Goal: Browse casually: Explore the website without a specific task or goal

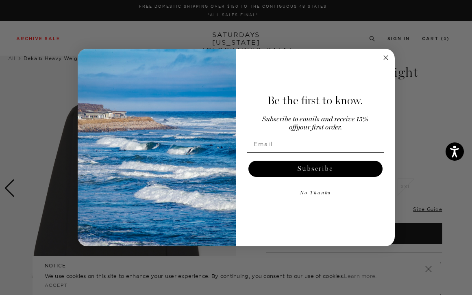
click at [386, 56] on circle "Close dialog" at bounding box center [385, 57] width 9 height 9
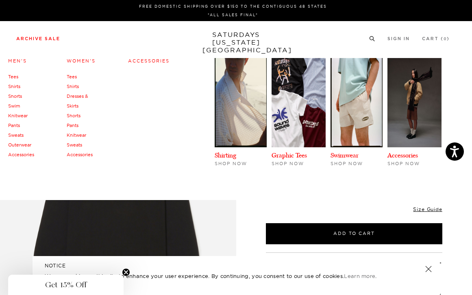
click at [20, 114] on link "Knitwear" at bounding box center [18, 116] width 20 height 6
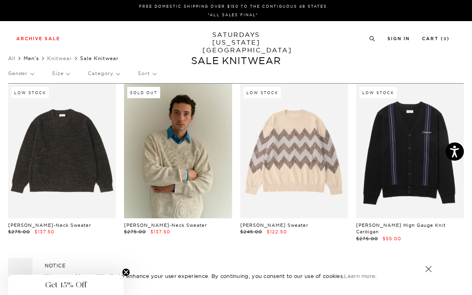
click at [33, 59] on link "Men's" at bounding box center [31, 58] width 15 height 6
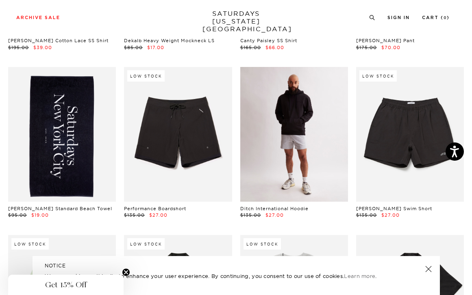
scroll to position [354, 0]
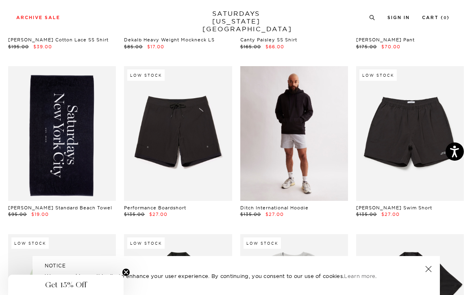
click at [318, 141] on link at bounding box center [294, 133] width 108 height 135
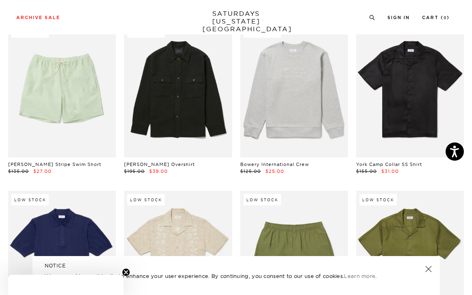
scroll to position [565, 0]
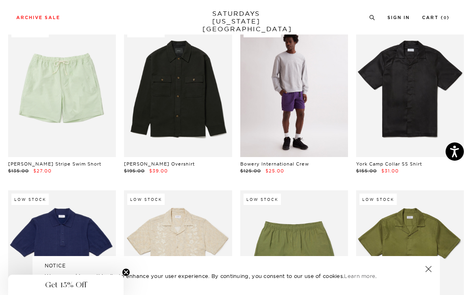
click at [281, 110] on link at bounding box center [294, 90] width 108 height 135
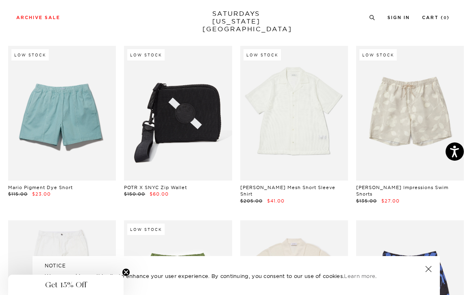
scroll to position [1054, 0]
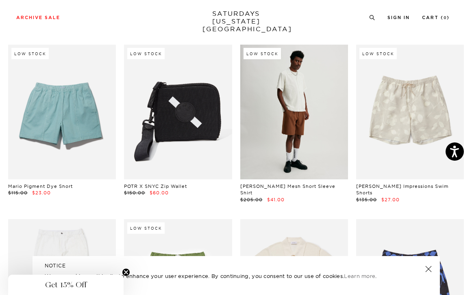
click at [308, 138] on link at bounding box center [294, 112] width 108 height 135
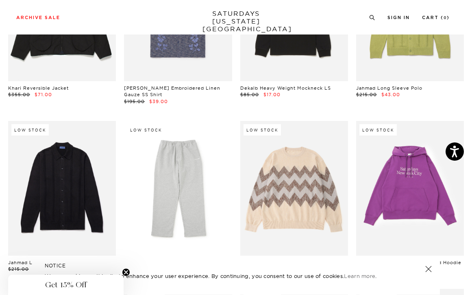
scroll to position [1504, 0]
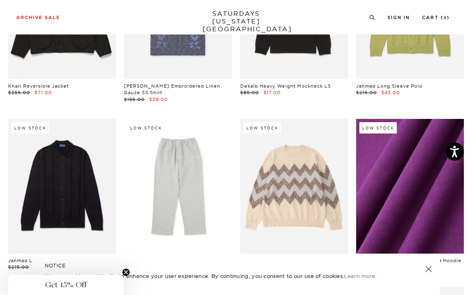
click at [412, 154] on link at bounding box center [410, 186] width 108 height 135
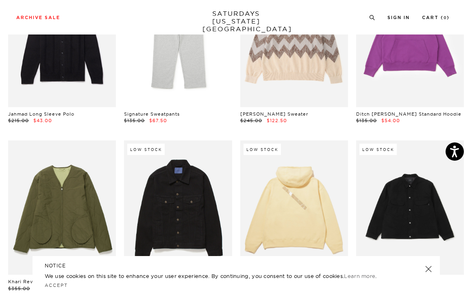
scroll to position [1653, 0]
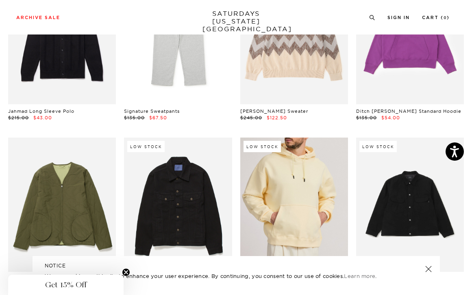
click at [290, 188] on link at bounding box center [294, 205] width 108 height 135
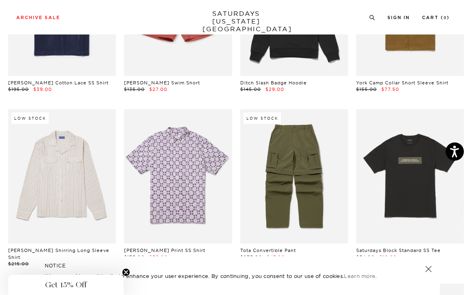
scroll to position [2700, 0]
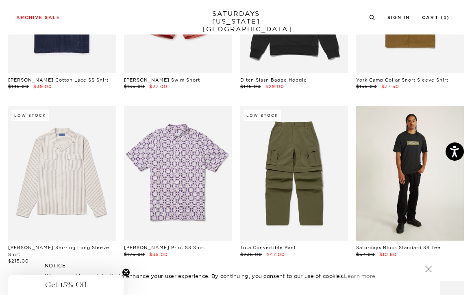
click at [407, 179] on link at bounding box center [410, 173] width 108 height 135
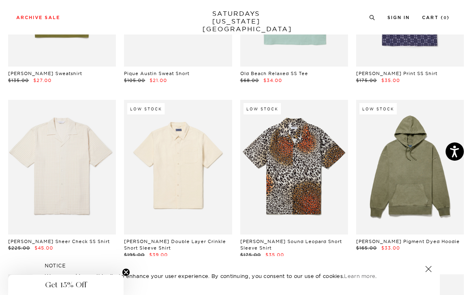
scroll to position [3050, 0]
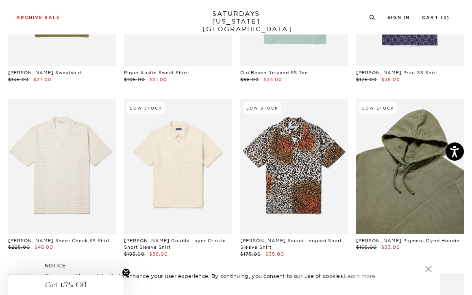
click at [391, 169] on link at bounding box center [410, 166] width 108 height 135
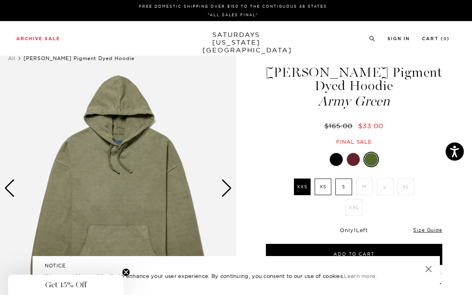
click at [350, 161] on div at bounding box center [353, 159] width 13 height 13
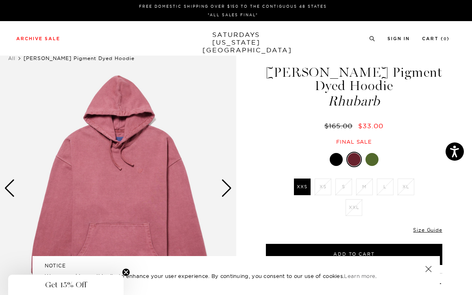
click at [338, 161] on div at bounding box center [336, 159] width 13 height 13
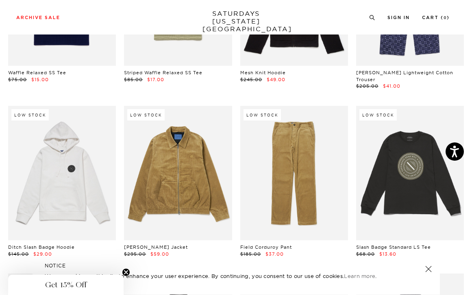
scroll to position [3730, 0]
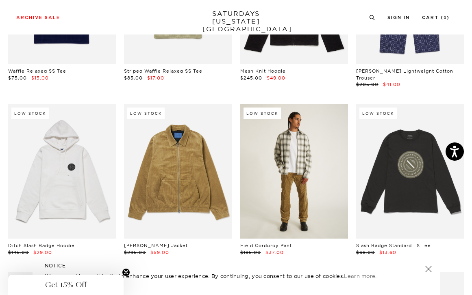
click at [318, 144] on link at bounding box center [294, 171] width 108 height 135
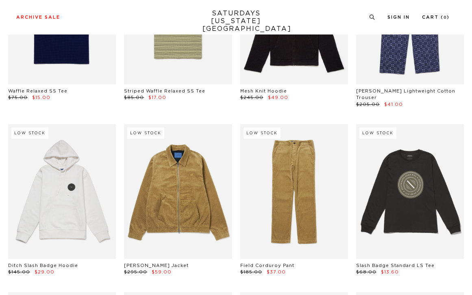
scroll to position [3730, 0]
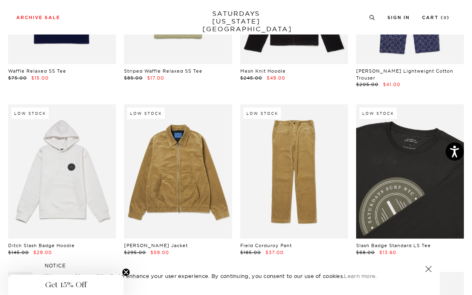
click at [398, 170] on link at bounding box center [410, 171] width 108 height 135
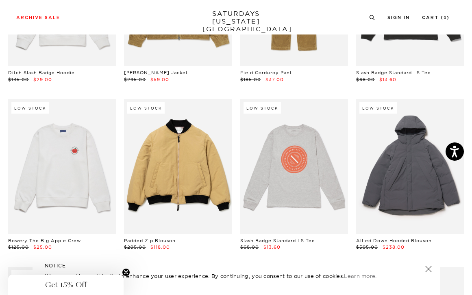
scroll to position [3904, 0]
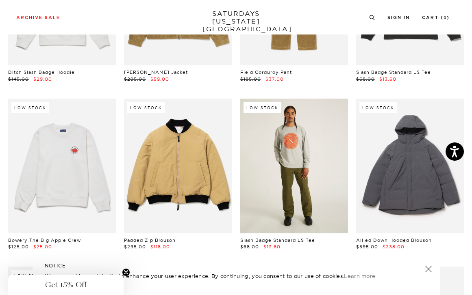
click at [317, 114] on link at bounding box center [294, 166] width 108 height 135
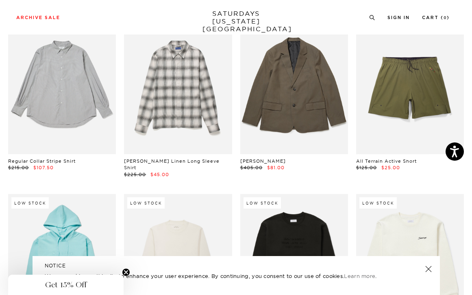
scroll to position [7763, 0]
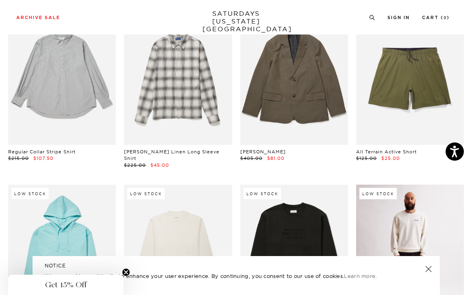
click at [408, 185] on link at bounding box center [410, 252] width 108 height 135
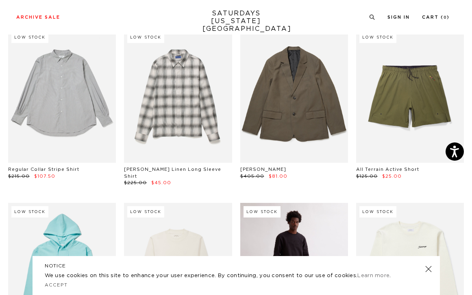
click at [312, 203] on link at bounding box center [294, 270] width 108 height 135
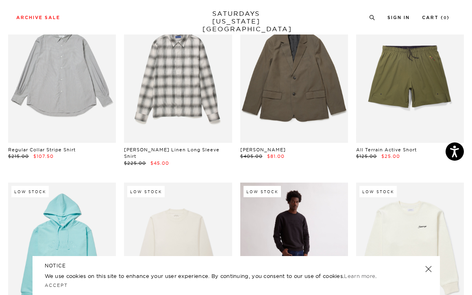
scroll to position [7766, 0]
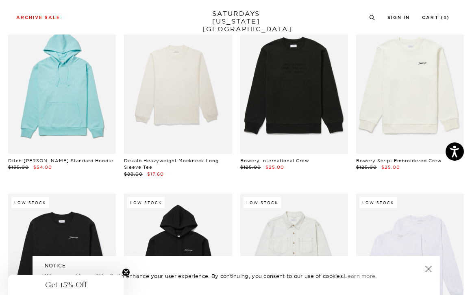
scroll to position [7932, 0]
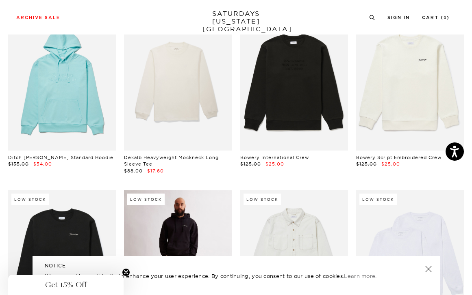
click at [174, 191] on link at bounding box center [178, 258] width 108 height 135
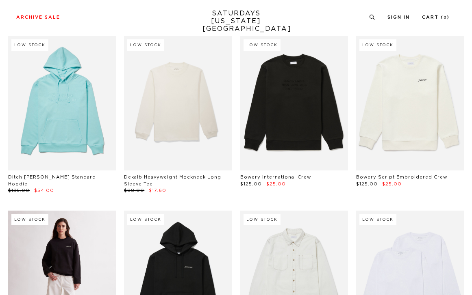
click at [69, 211] on link at bounding box center [62, 278] width 108 height 135
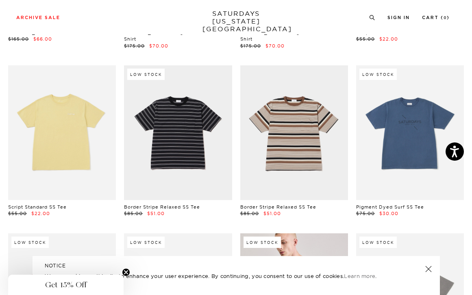
scroll to position [9075, 0]
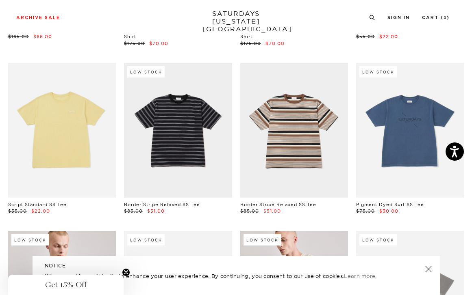
click at [61, 231] on link at bounding box center [62, 298] width 108 height 135
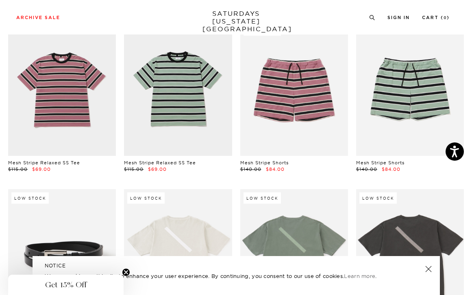
scroll to position [9454, 0]
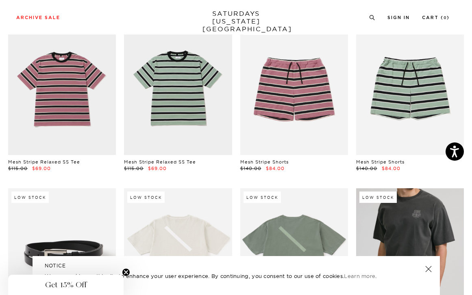
click at [414, 189] on link at bounding box center [410, 256] width 108 height 135
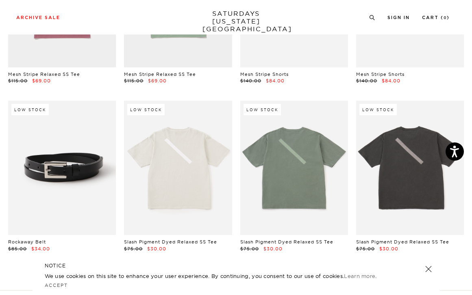
scroll to position [9170, 0]
